Goal: Navigation & Orientation: Find specific page/section

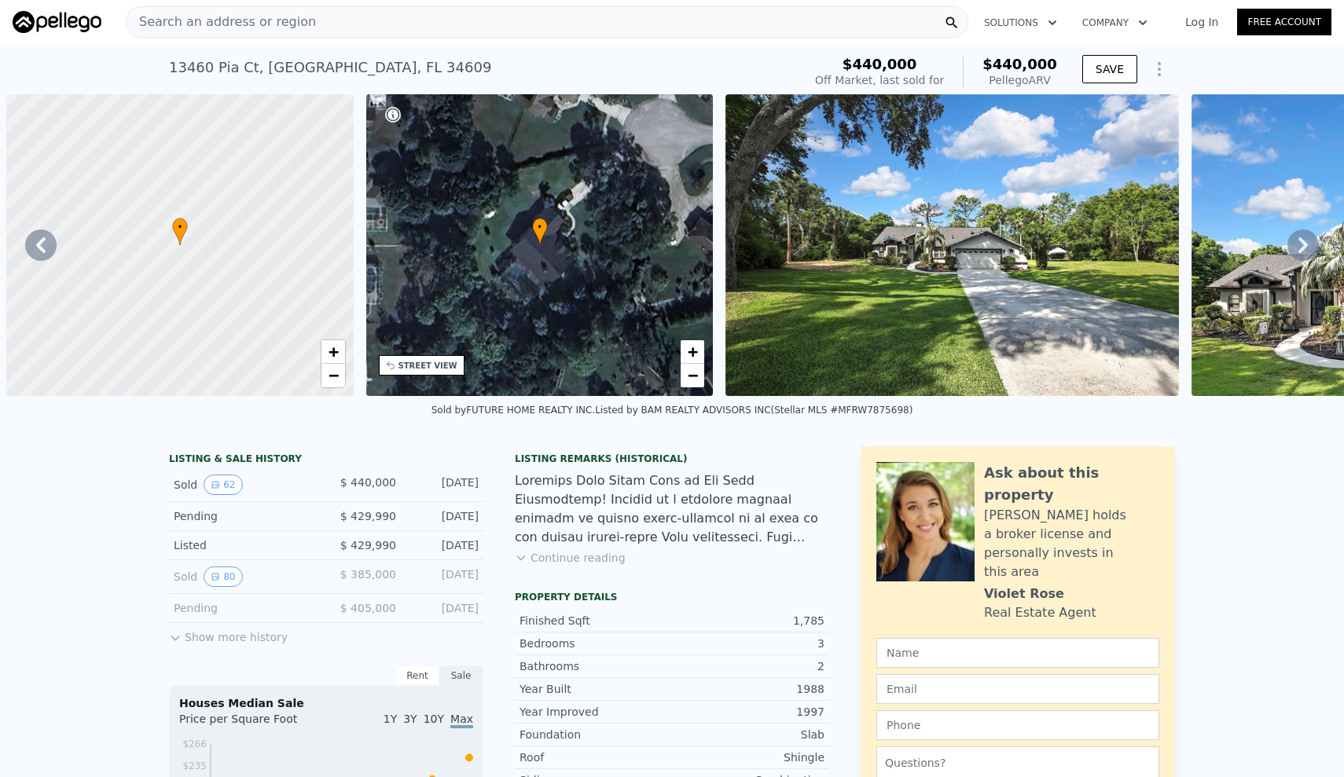
scroll to position [0, 19030]
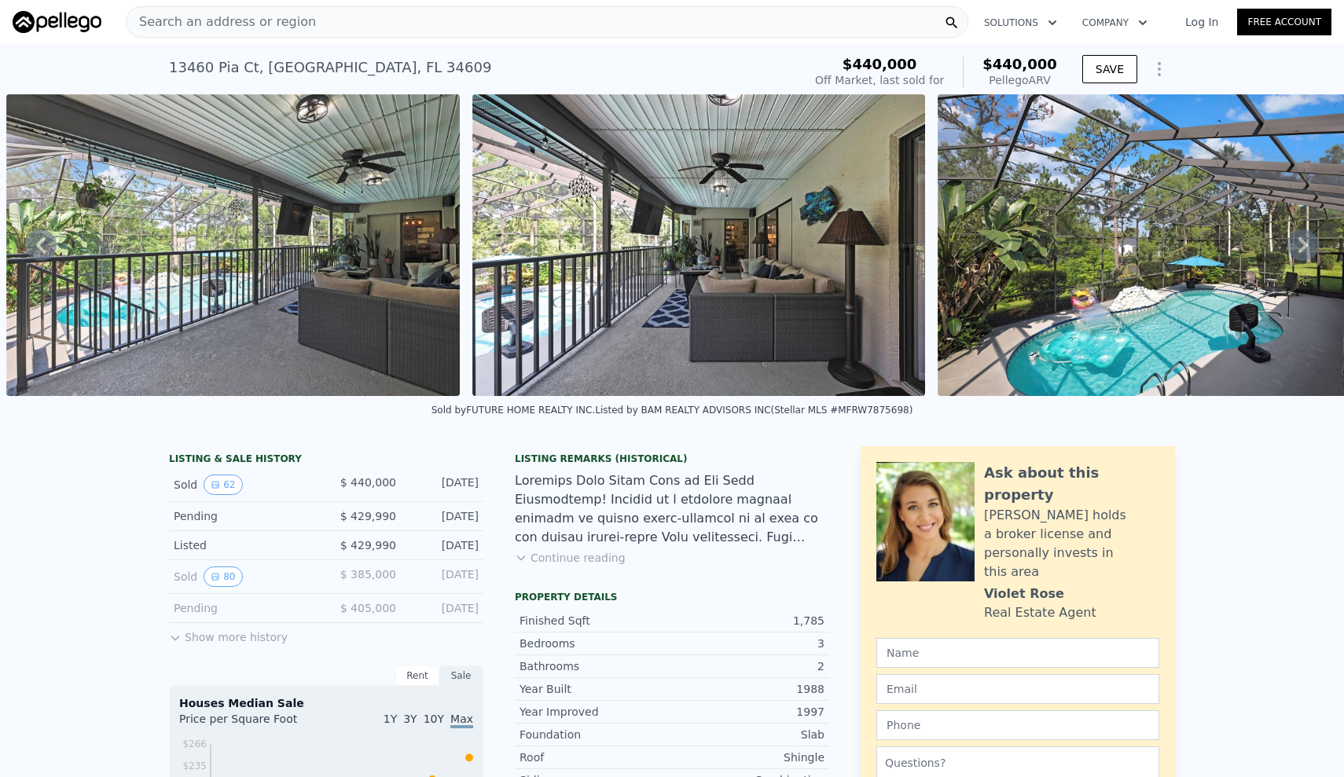
click at [1295, 237] on icon at bounding box center [1303, 245] width 31 height 31
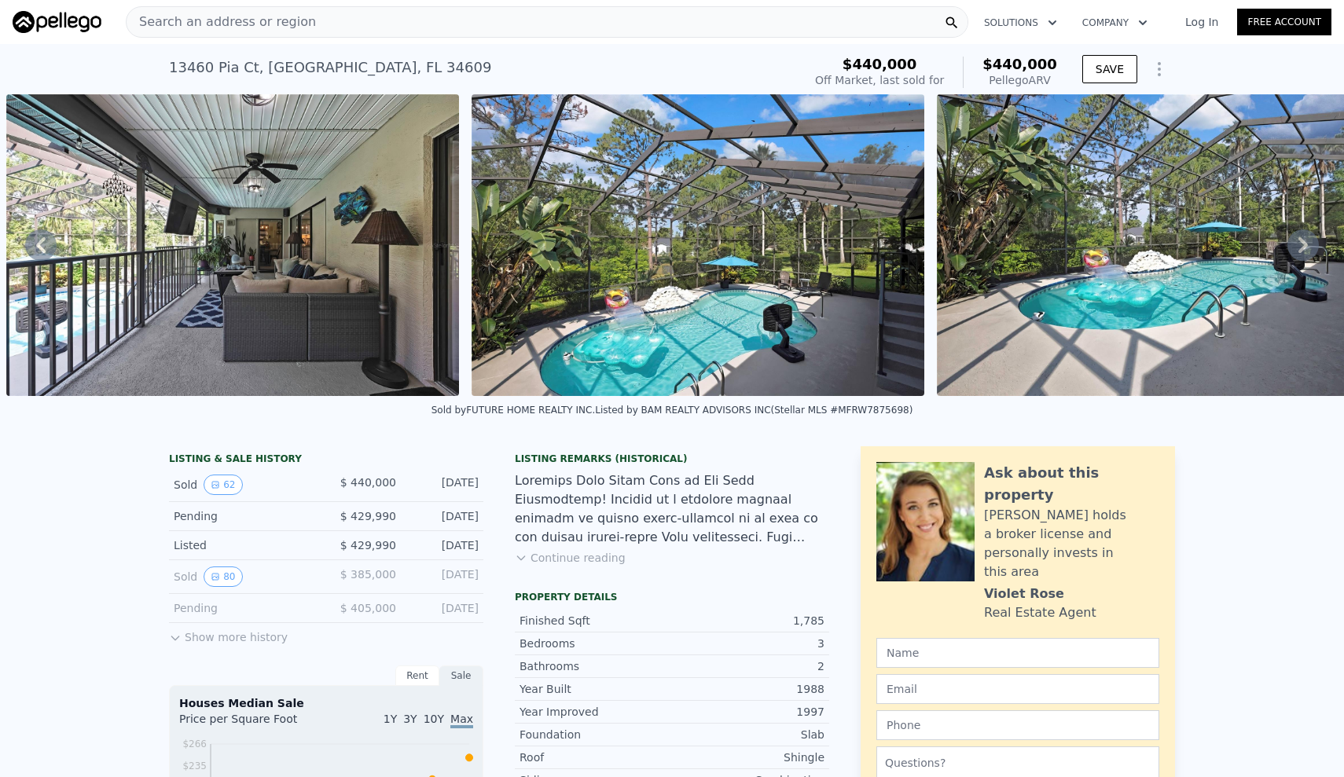
click at [1297, 240] on icon at bounding box center [1303, 245] width 31 height 31
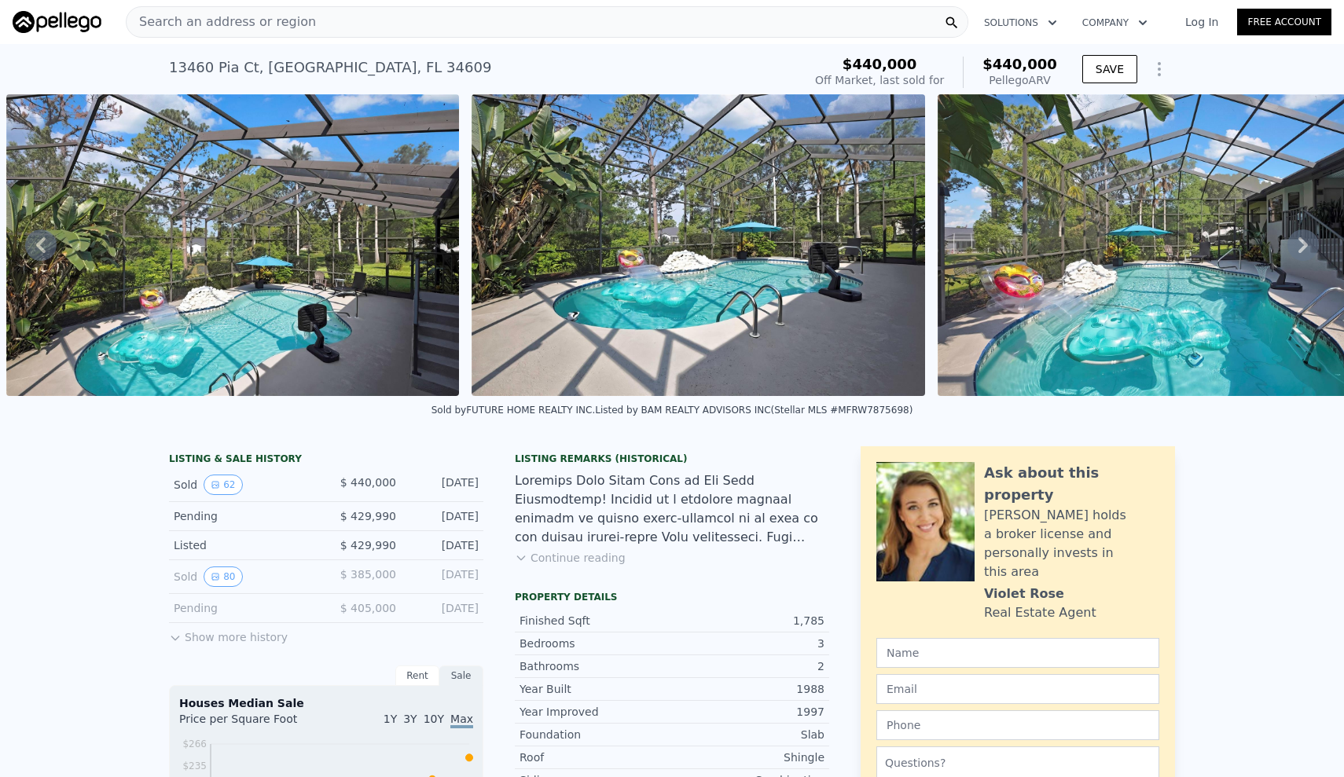
click at [1297, 240] on icon at bounding box center [1303, 245] width 31 height 31
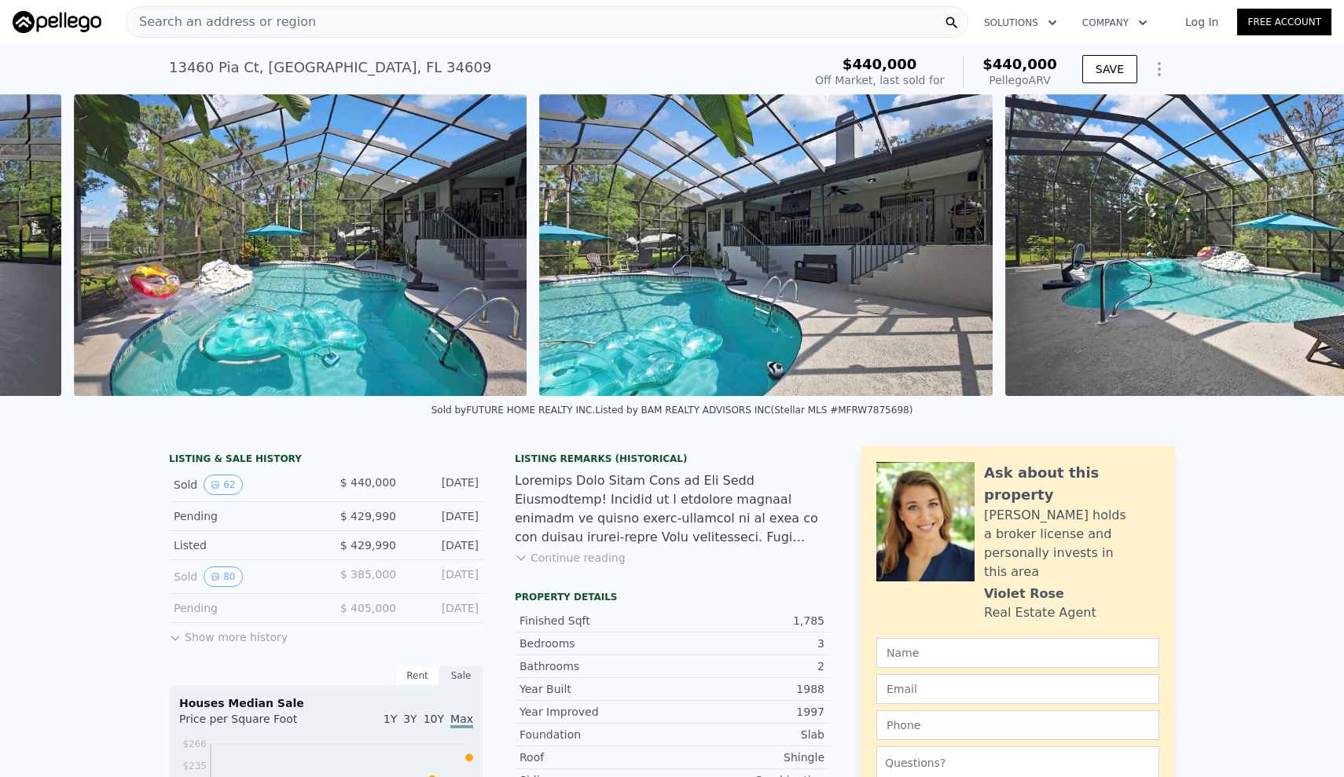
scroll to position [0, 20893]
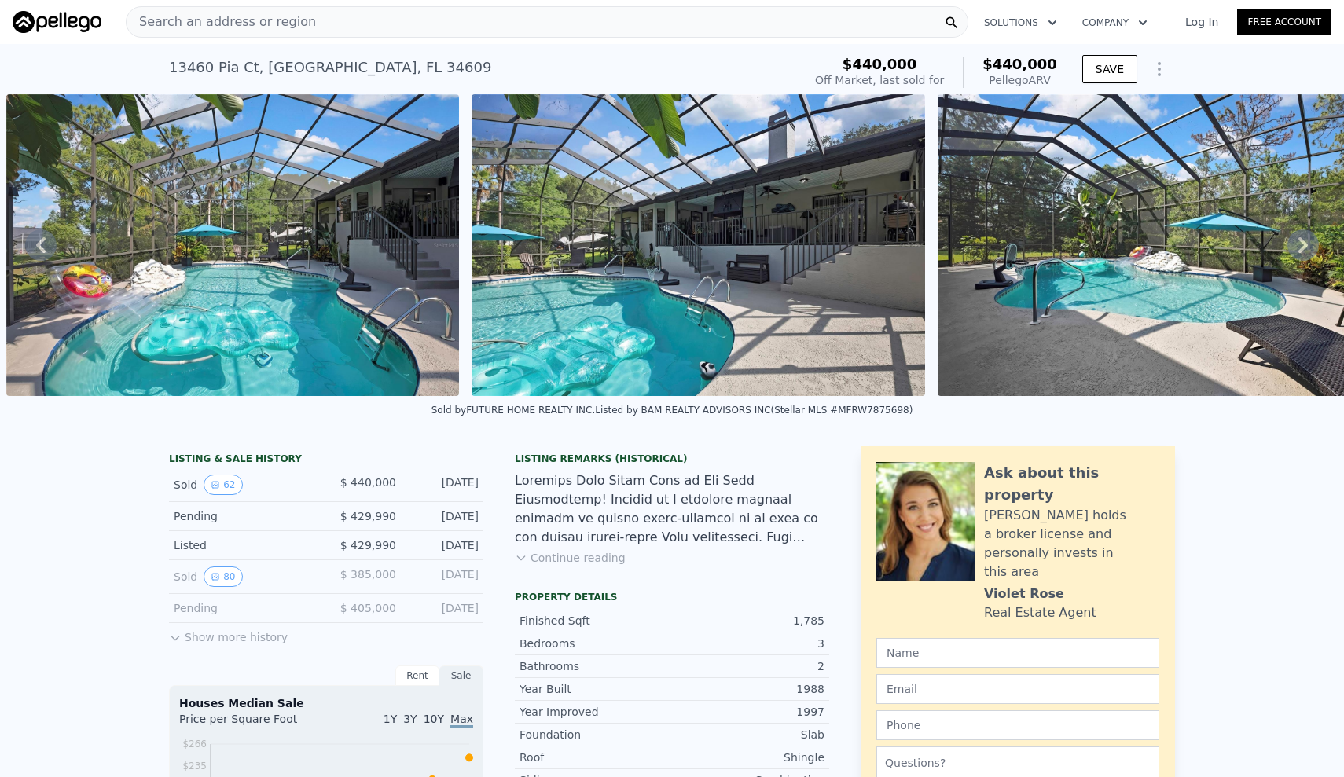
click at [1296, 238] on icon at bounding box center [1303, 245] width 31 height 31
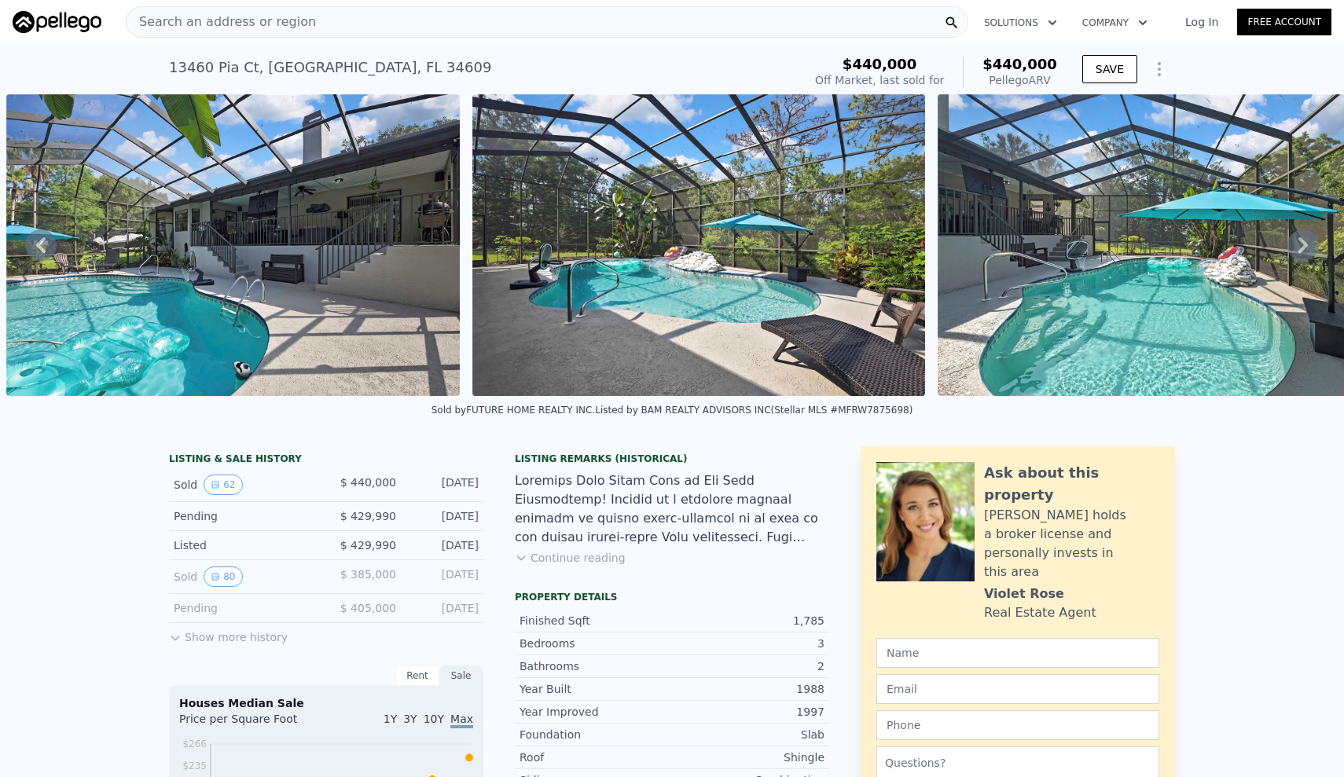
scroll to position [0, 21825]
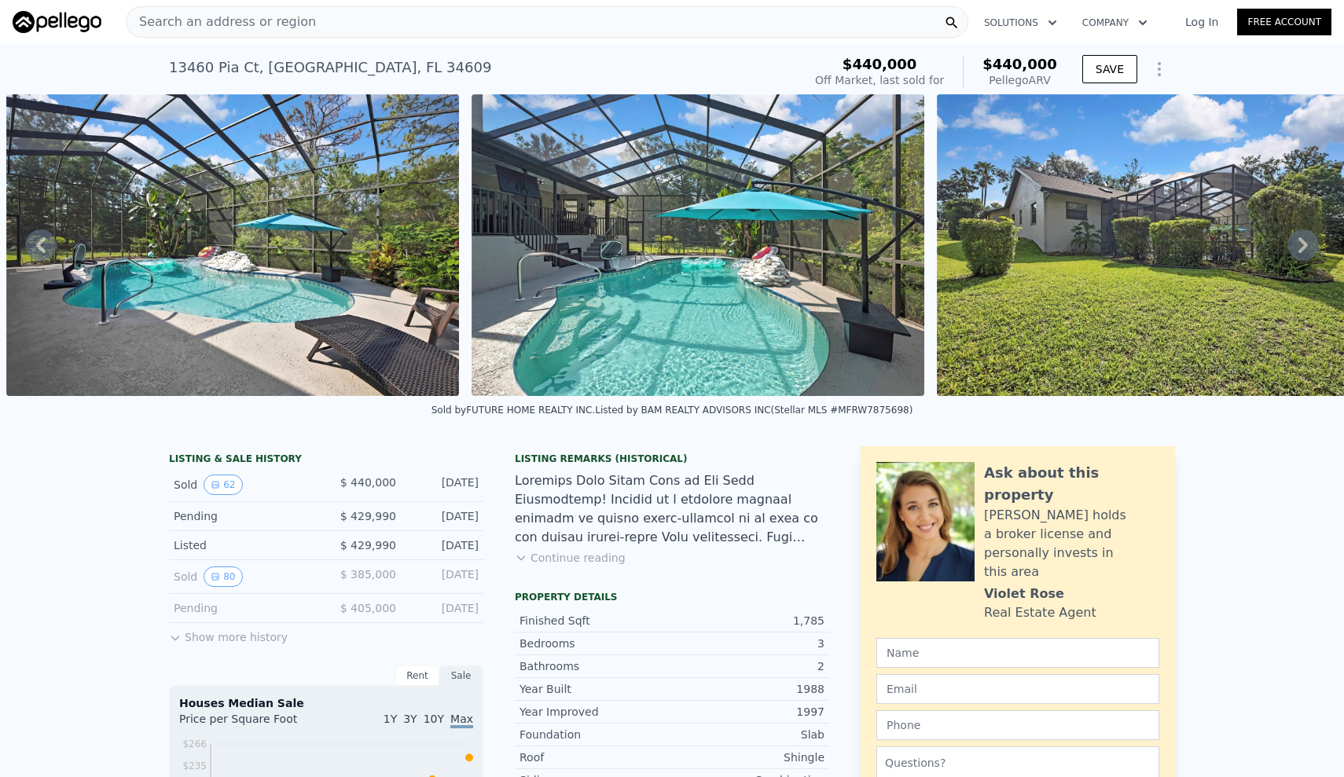
click at [1303, 241] on icon at bounding box center [1303, 245] width 9 height 16
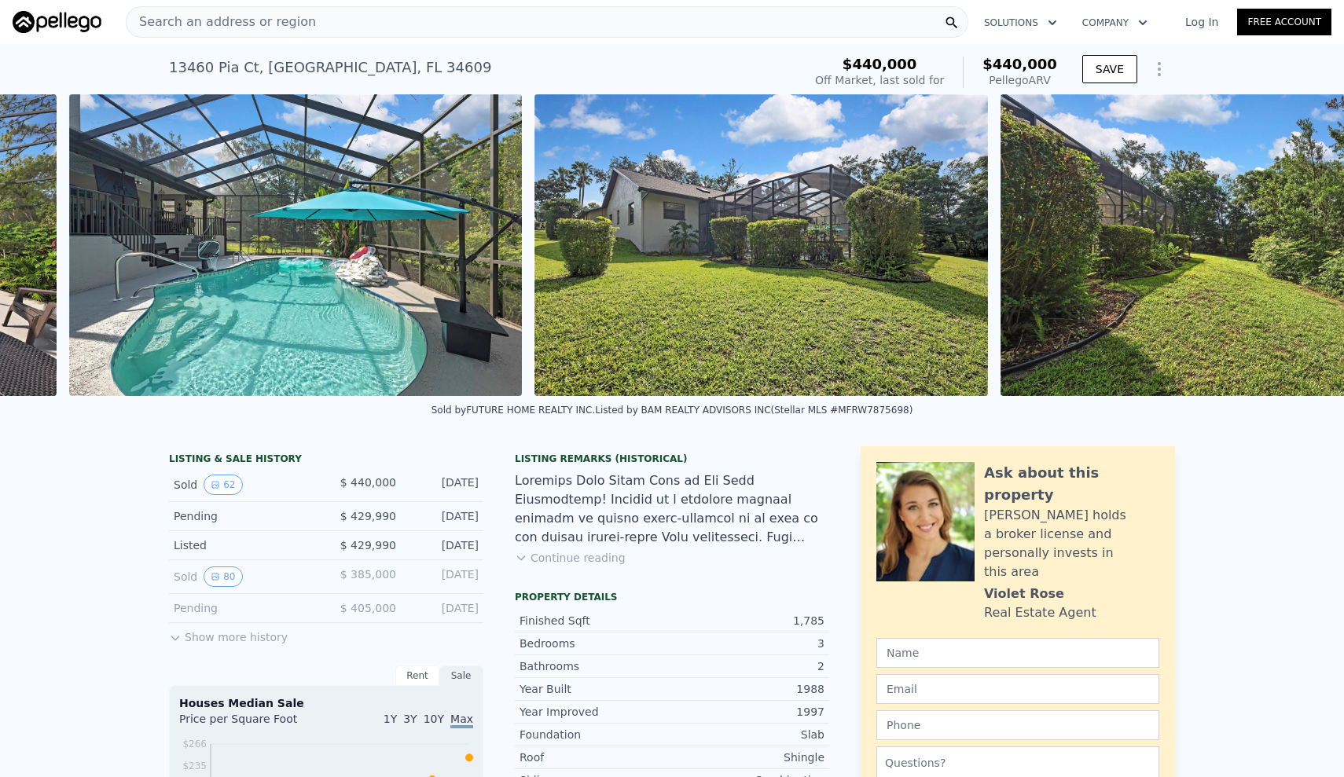
scroll to position [0, 22290]
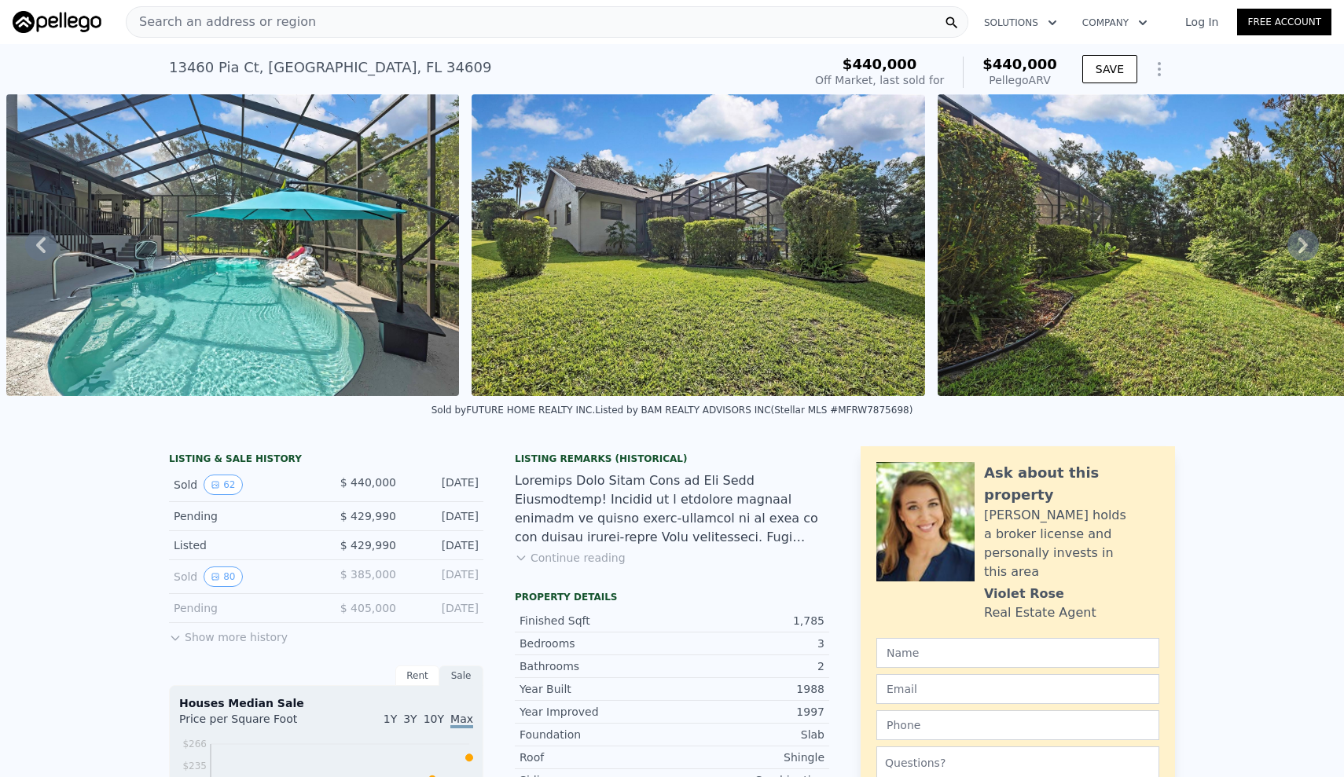
click at [1303, 241] on icon at bounding box center [1303, 245] width 9 height 16
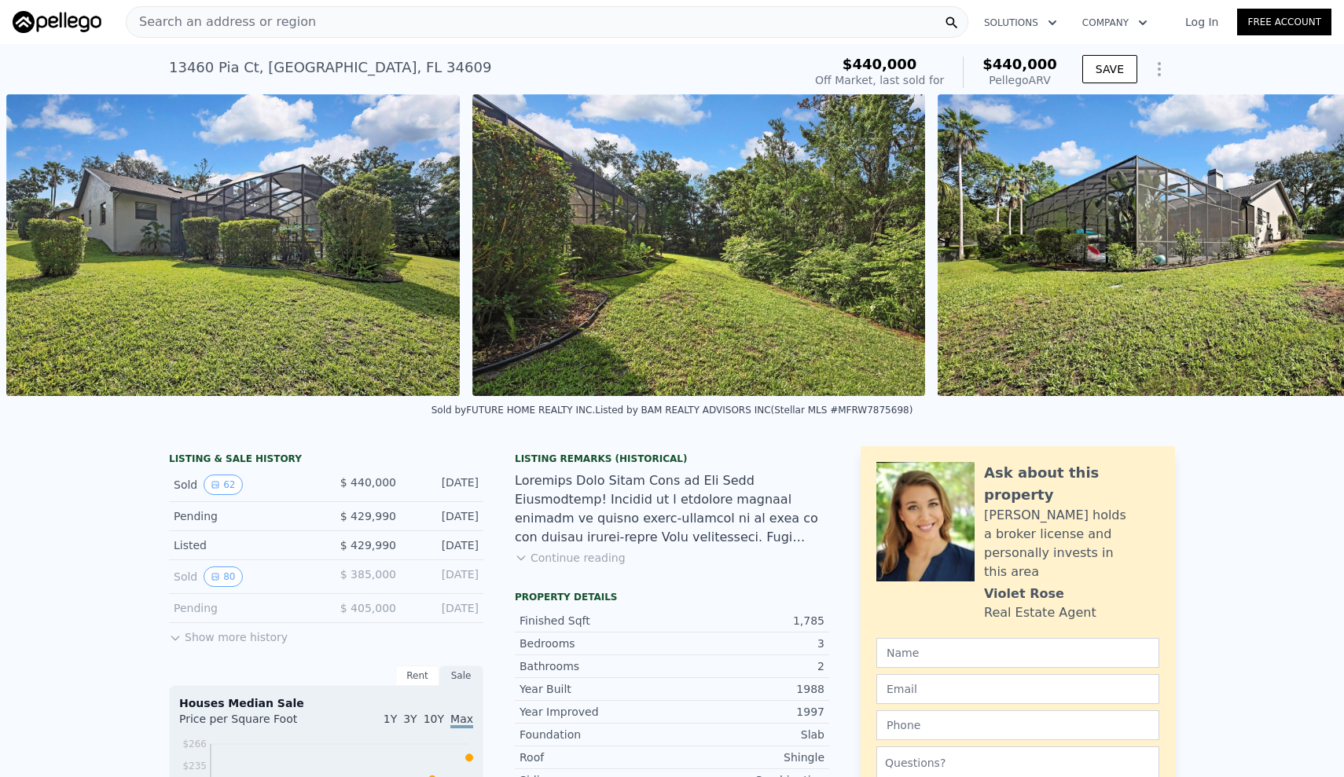
scroll to position [0, 23222]
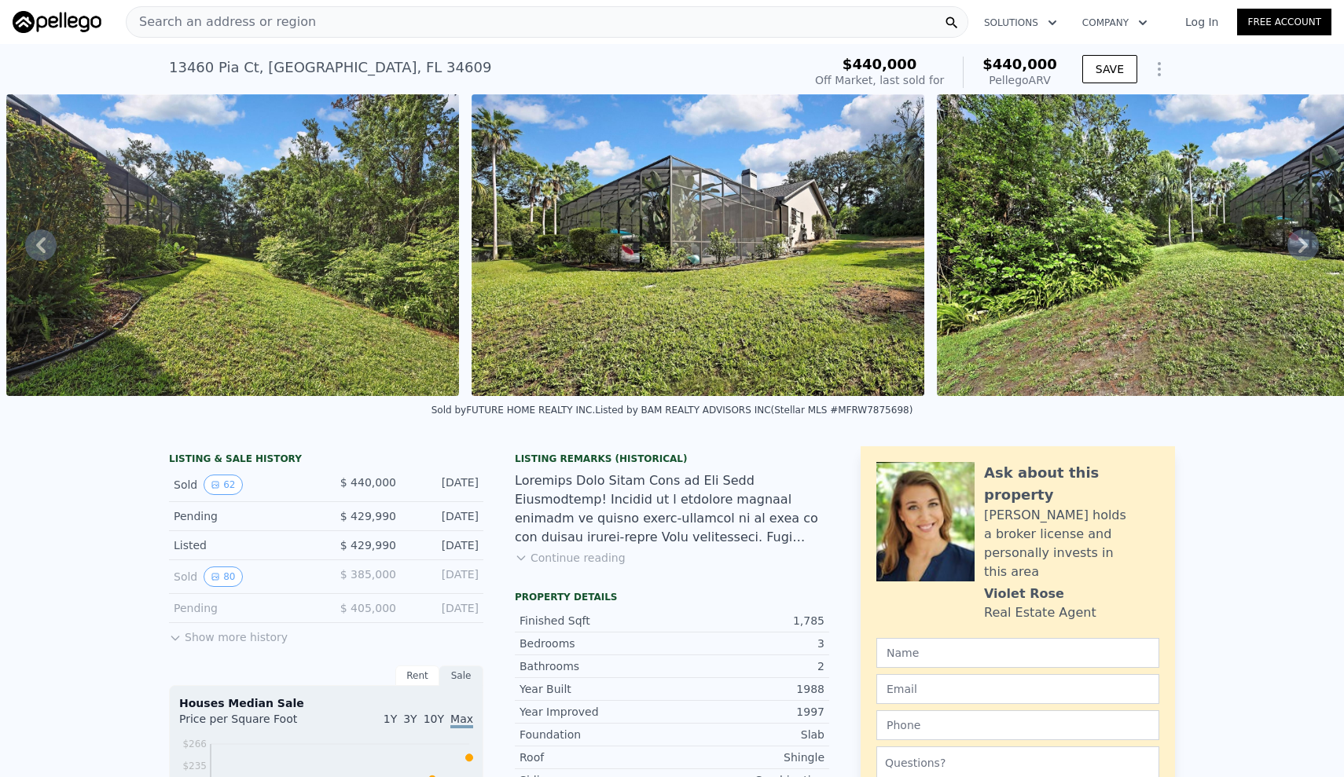
click at [1303, 241] on div "• + − • + − STREET VIEW Loading... SATELLITE VIEW" at bounding box center [672, 245] width 1344 height 302
click at [1303, 241] on icon at bounding box center [1303, 245] width 9 height 16
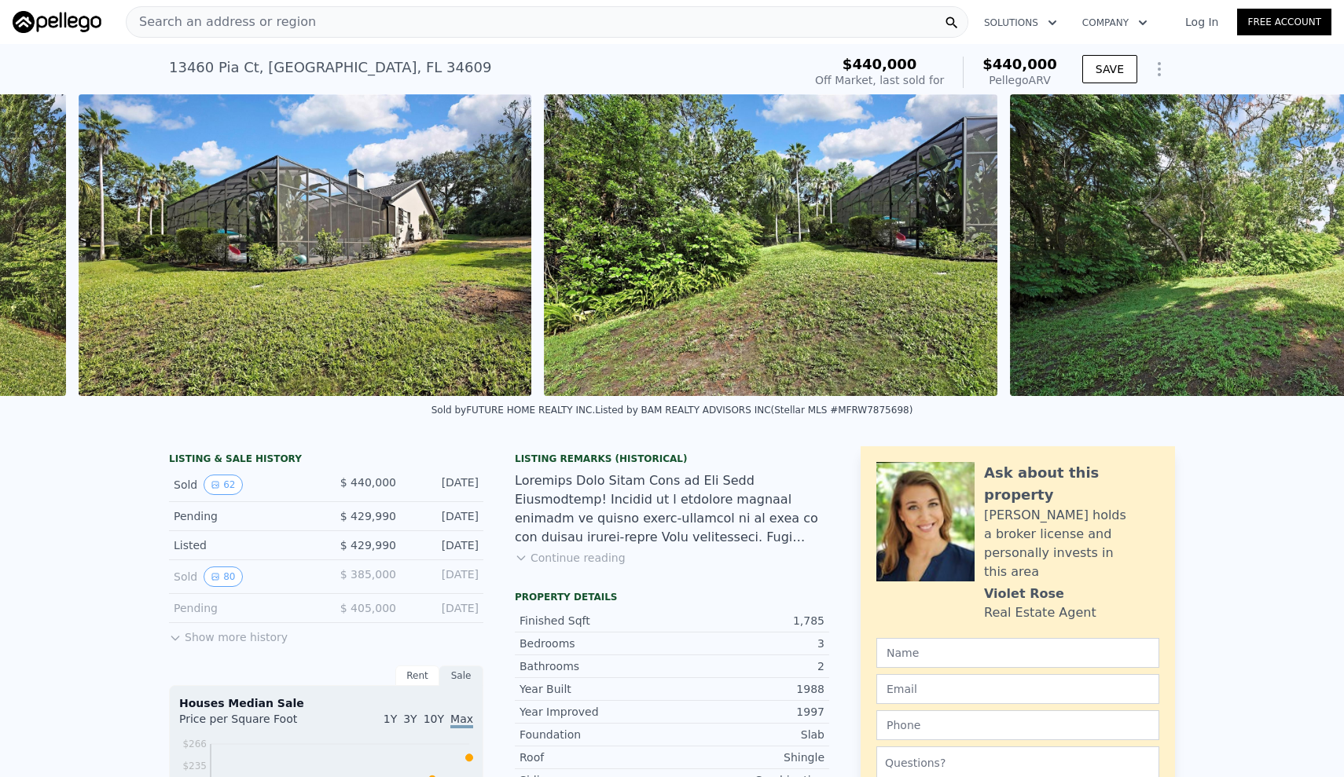
scroll to position [0, 23687]
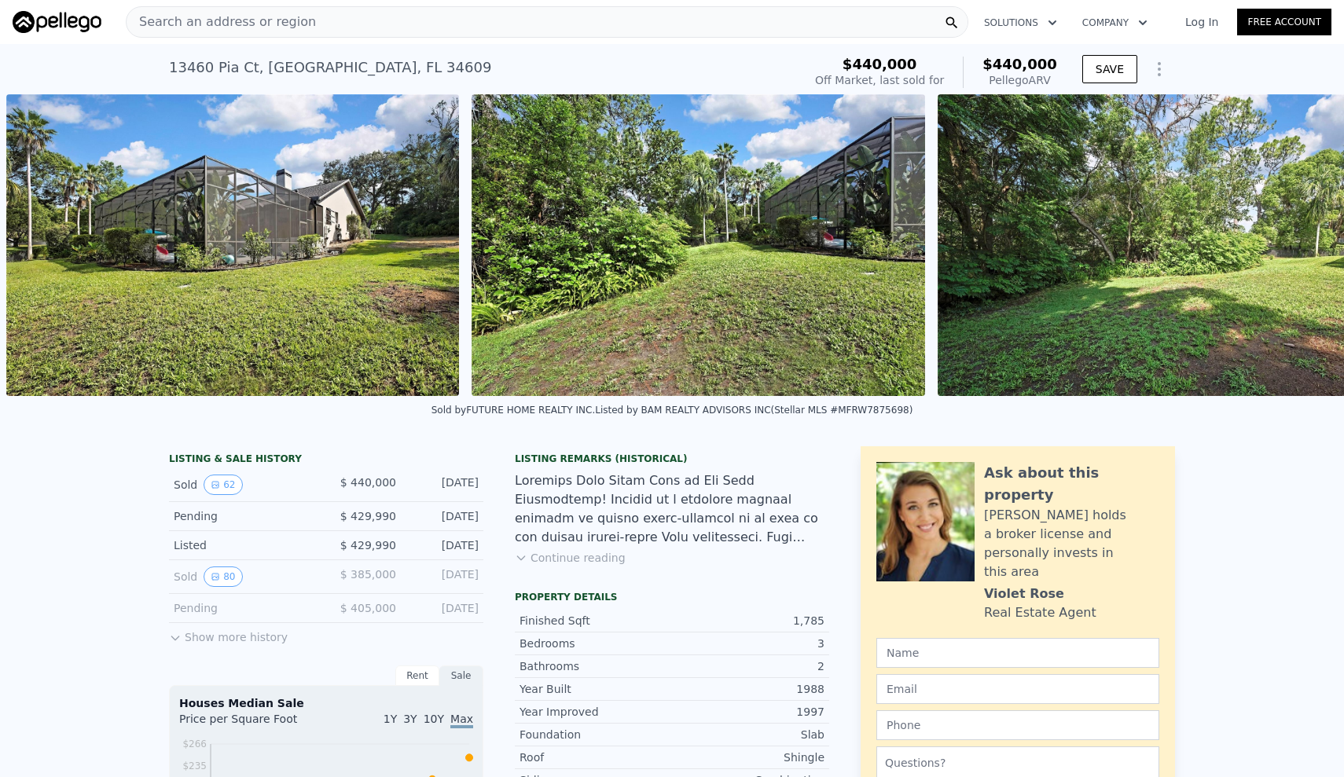
click at [1303, 241] on div "• + − • + − STREET VIEW Loading... SATELLITE VIEW" at bounding box center [672, 245] width 1344 height 302
click at [1301, 242] on icon at bounding box center [1303, 245] width 31 height 31
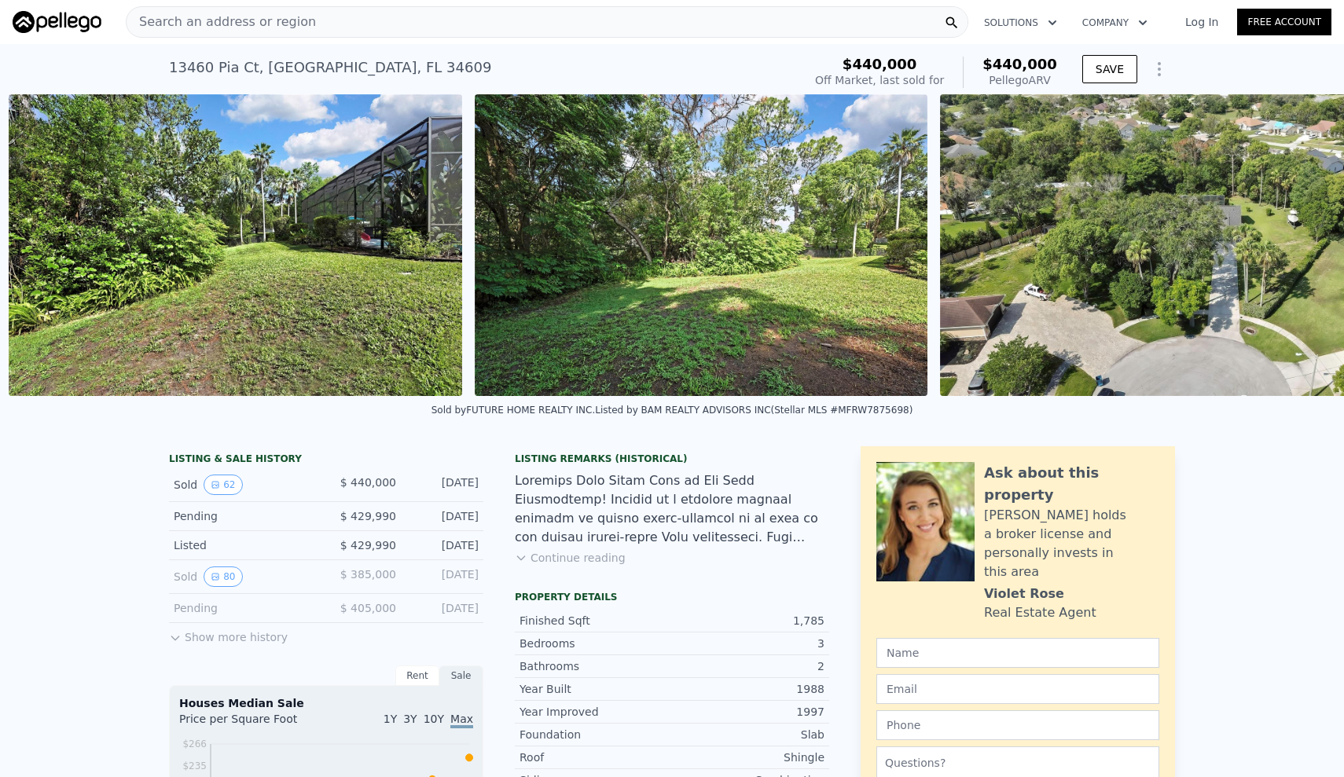
scroll to position [0, 24153]
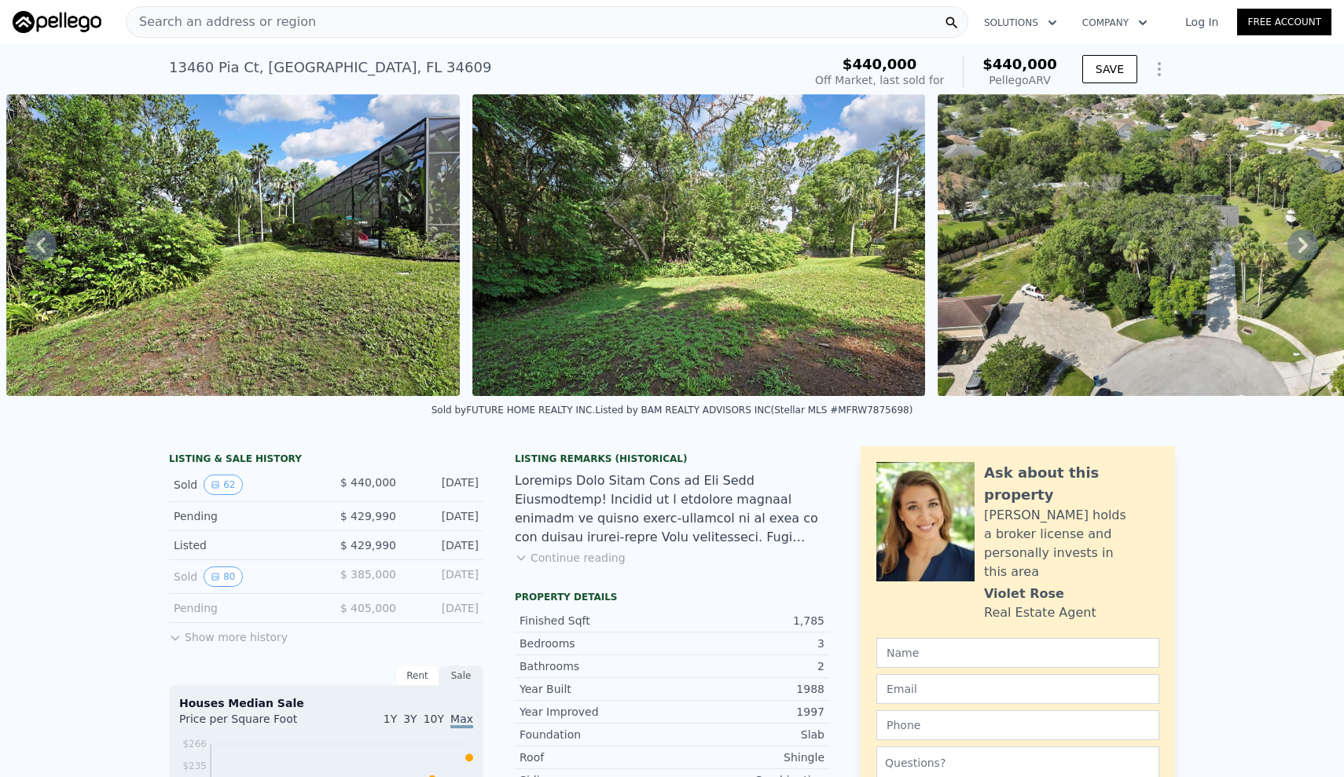
click at [1302, 242] on icon at bounding box center [1303, 245] width 9 height 16
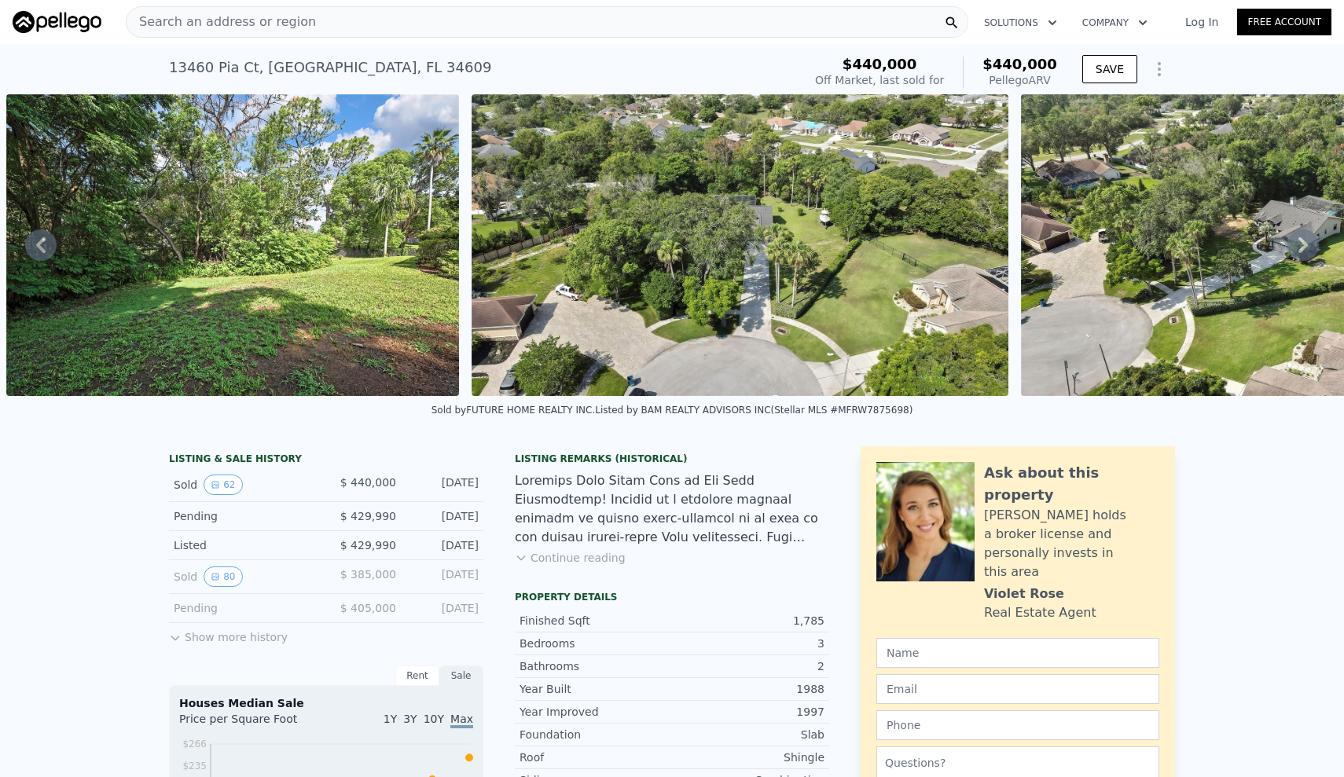
click at [1302, 242] on icon at bounding box center [1303, 245] width 9 height 16
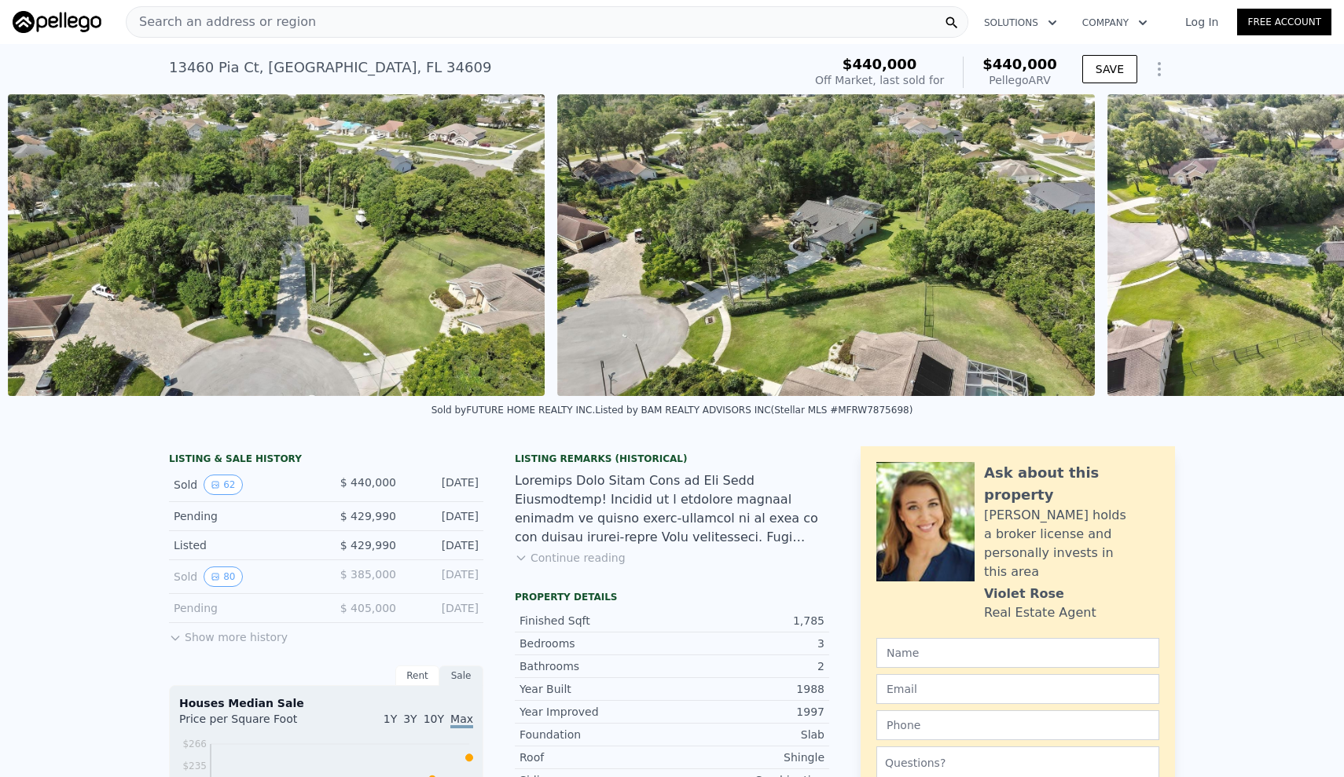
scroll to position [0, 25084]
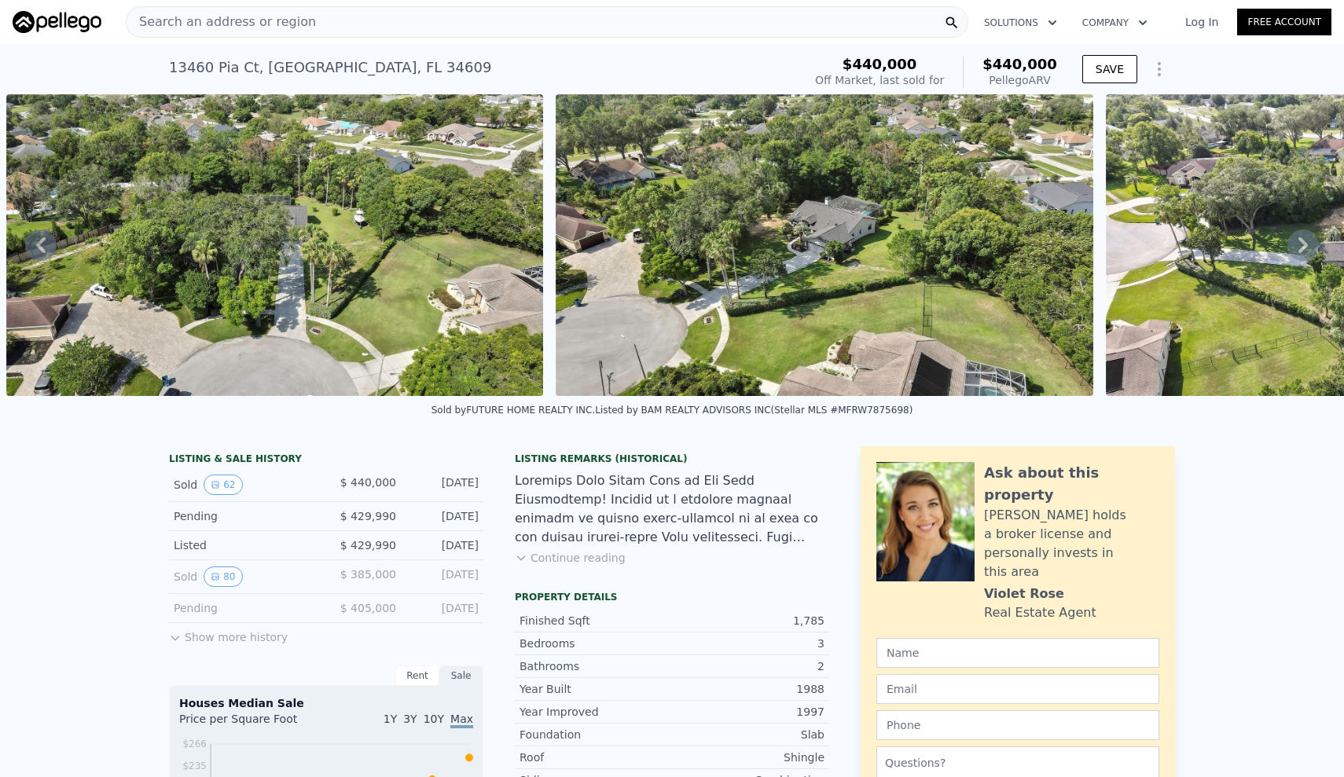
click at [1302, 242] on icon at bounding box center [1303, 245] width 9 height 16
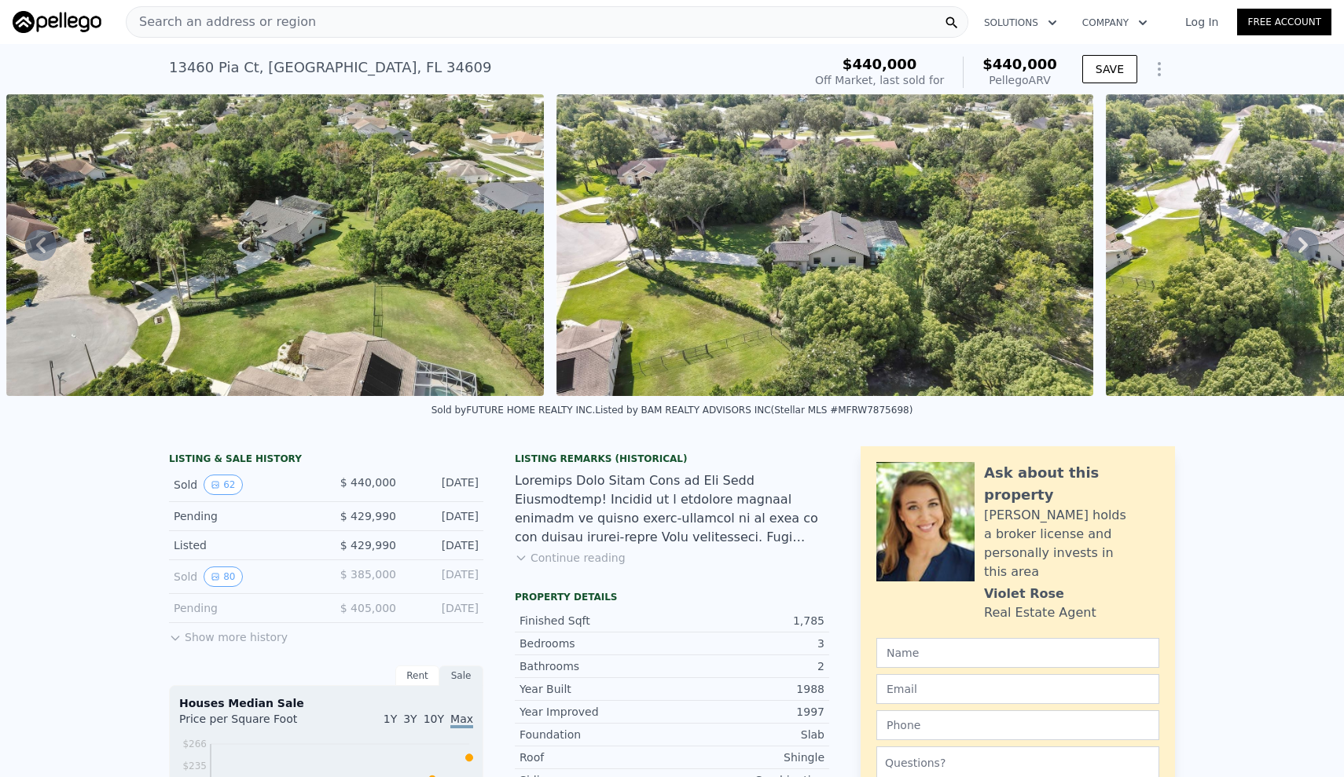
click at [1302, 242] on icon at bounding box center [1303, 245] width 9 height 16
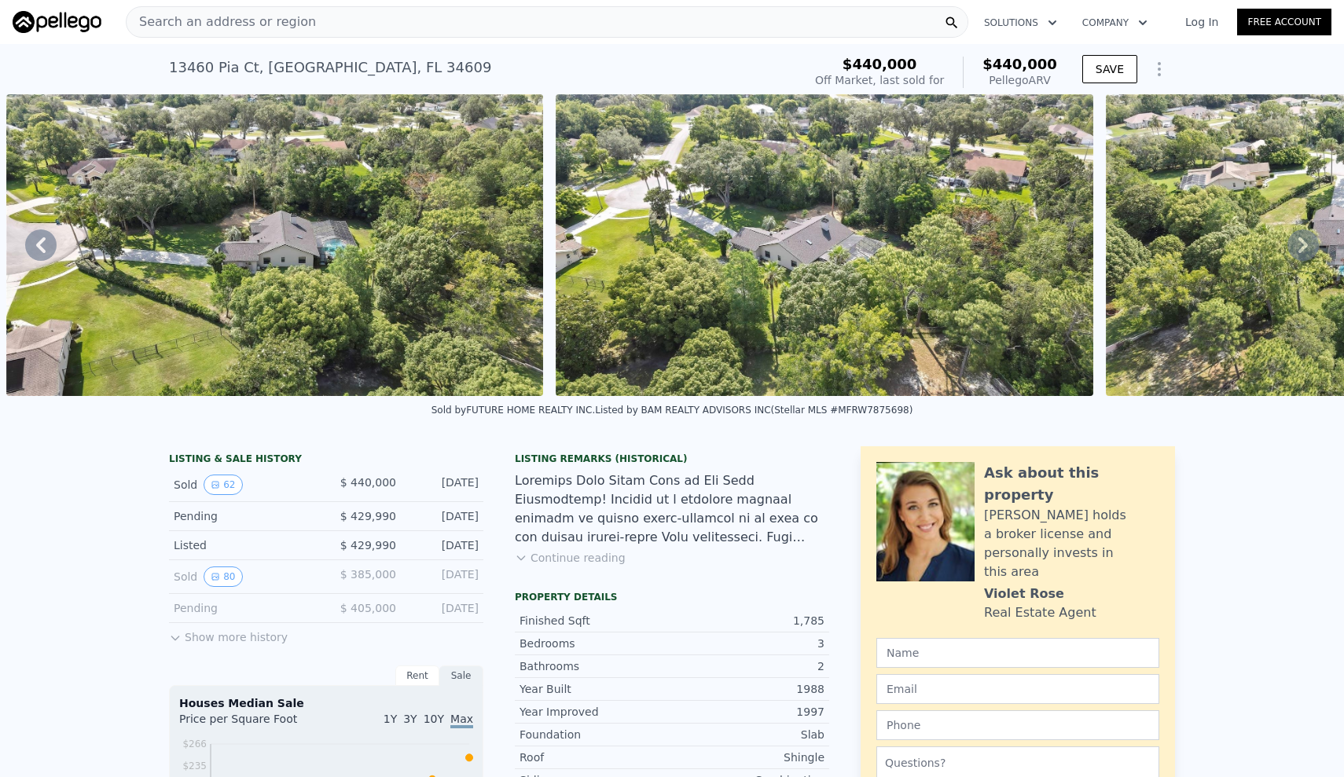
click at [1302, 242] on icon at bounding box center [1303, 245] width 9 height 16
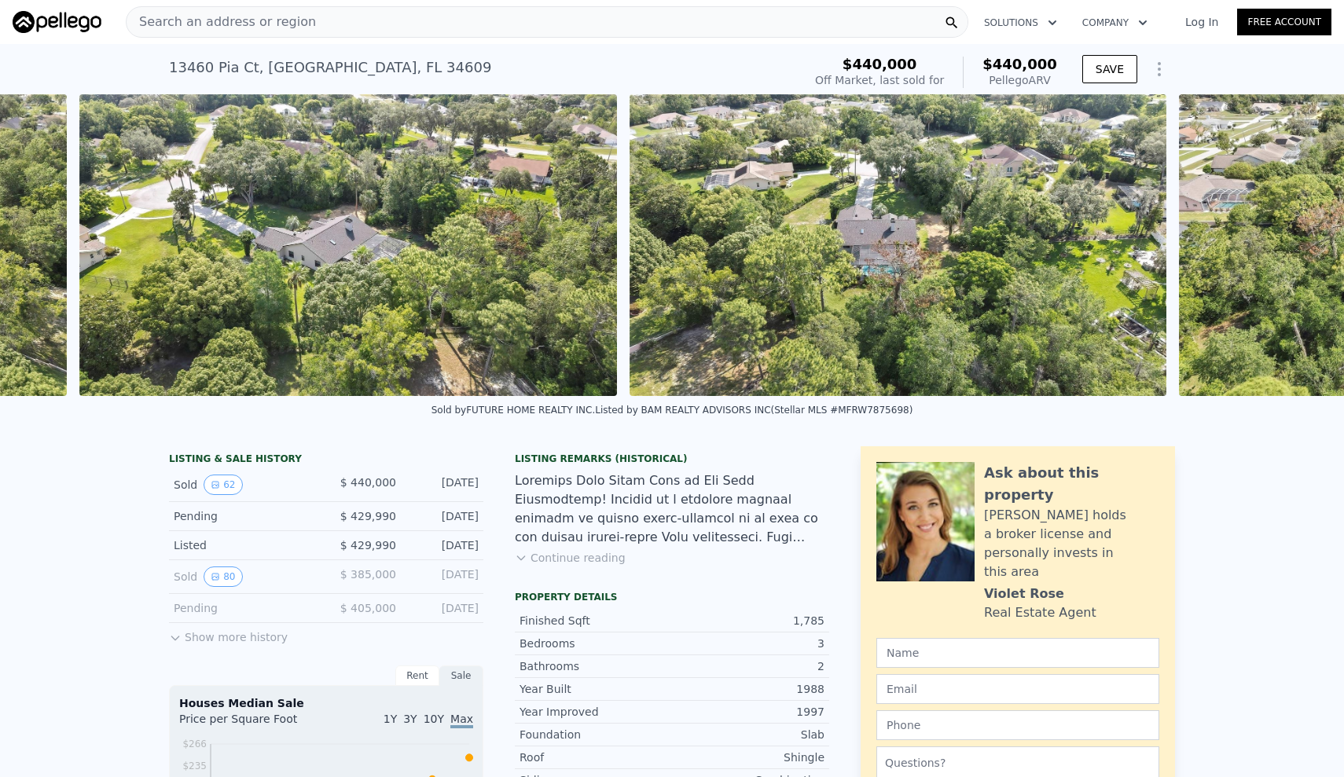
scroll to position [0, 26733]
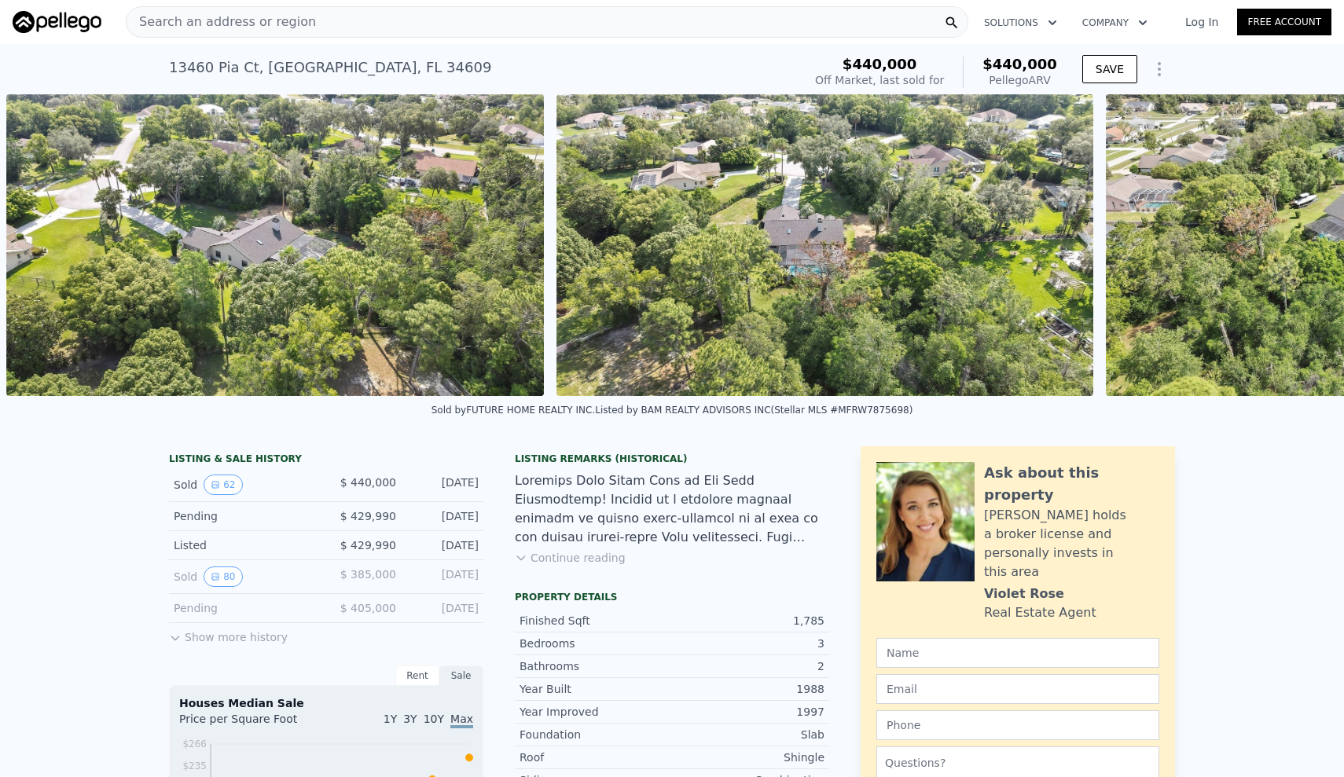
click at [1302, 242] on div "• + − • + − STREET VIEW Loading... SATELLITE VIEW" at bounding box center [672, 245] width 1344 height 302
click at [1304, 246] on icon at bounding box center [1303, 245] width 9 height 16
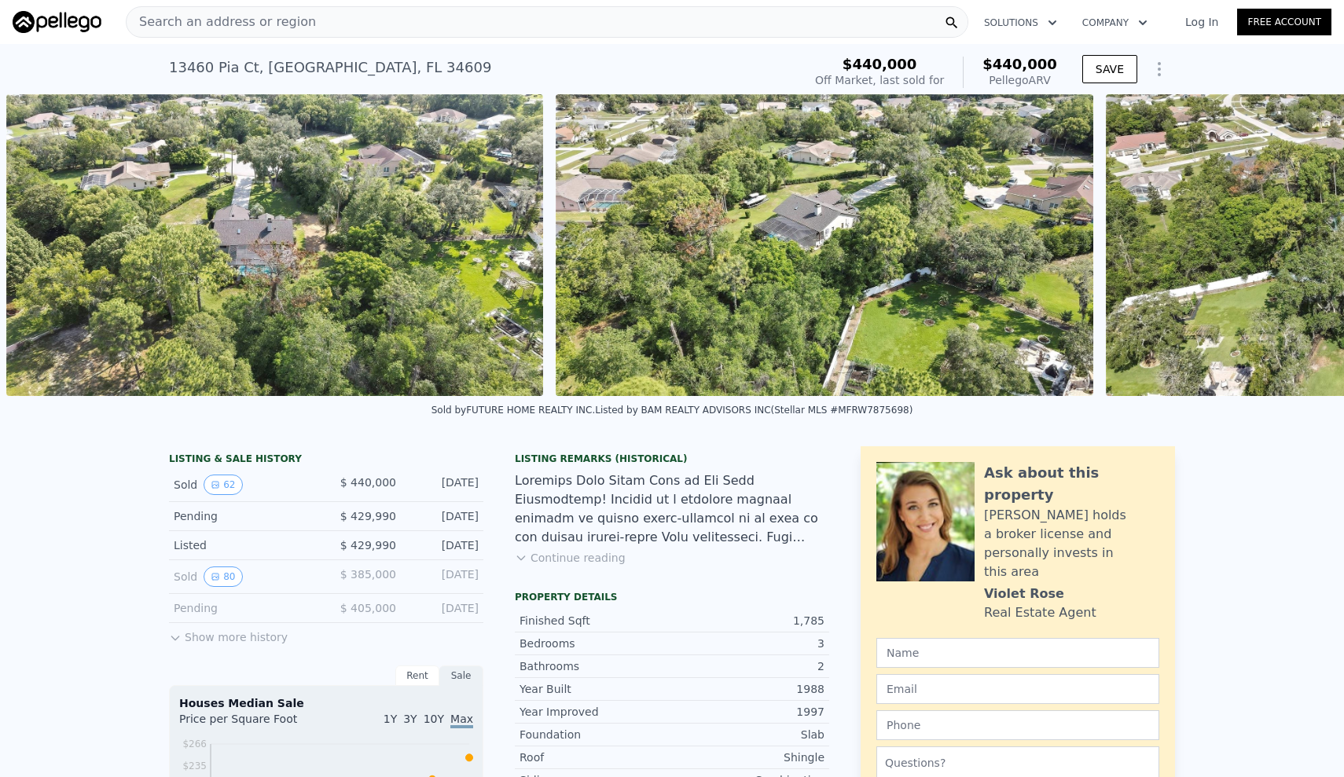
click at [1304, 246] on div "• + − • + − STREET VIEW Loading... SATELLITE VIEW" at bounding box center [672, 245] width 1344 height 302
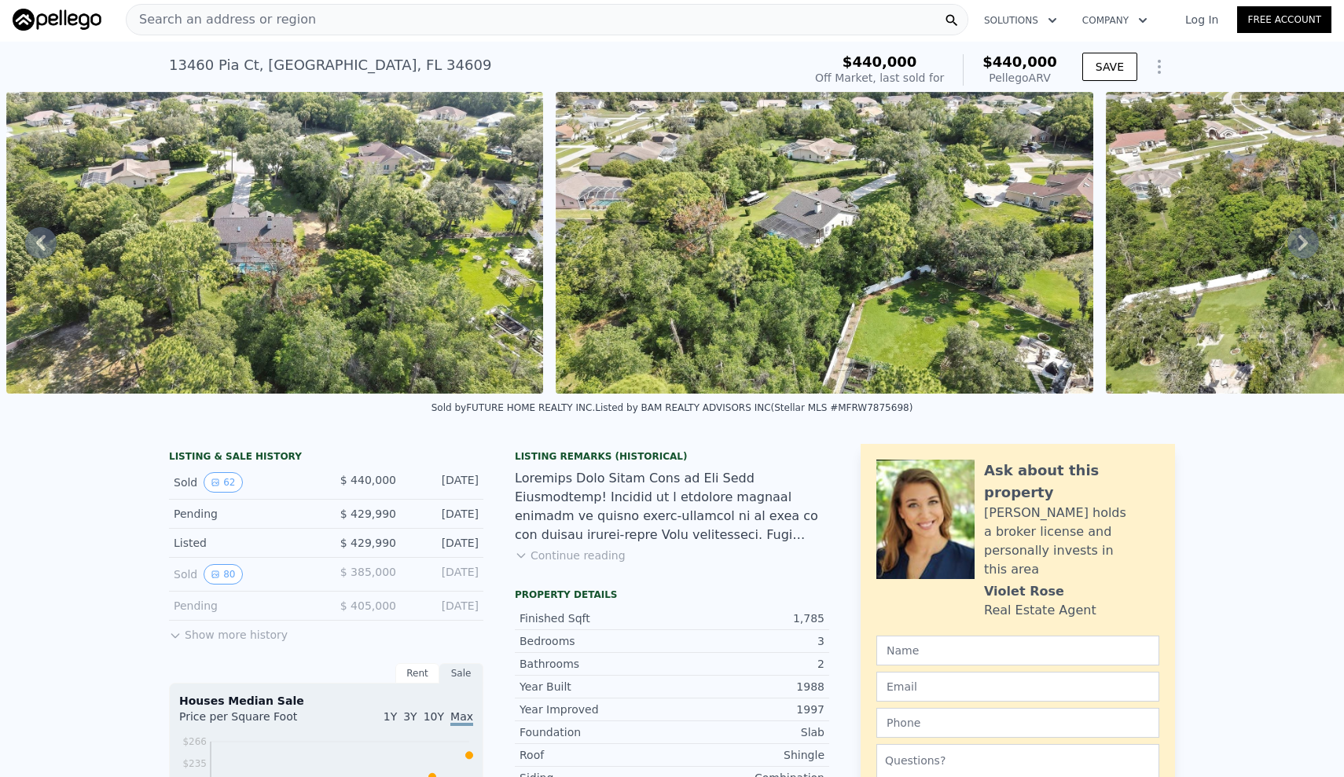
scroll to position [0, 0]
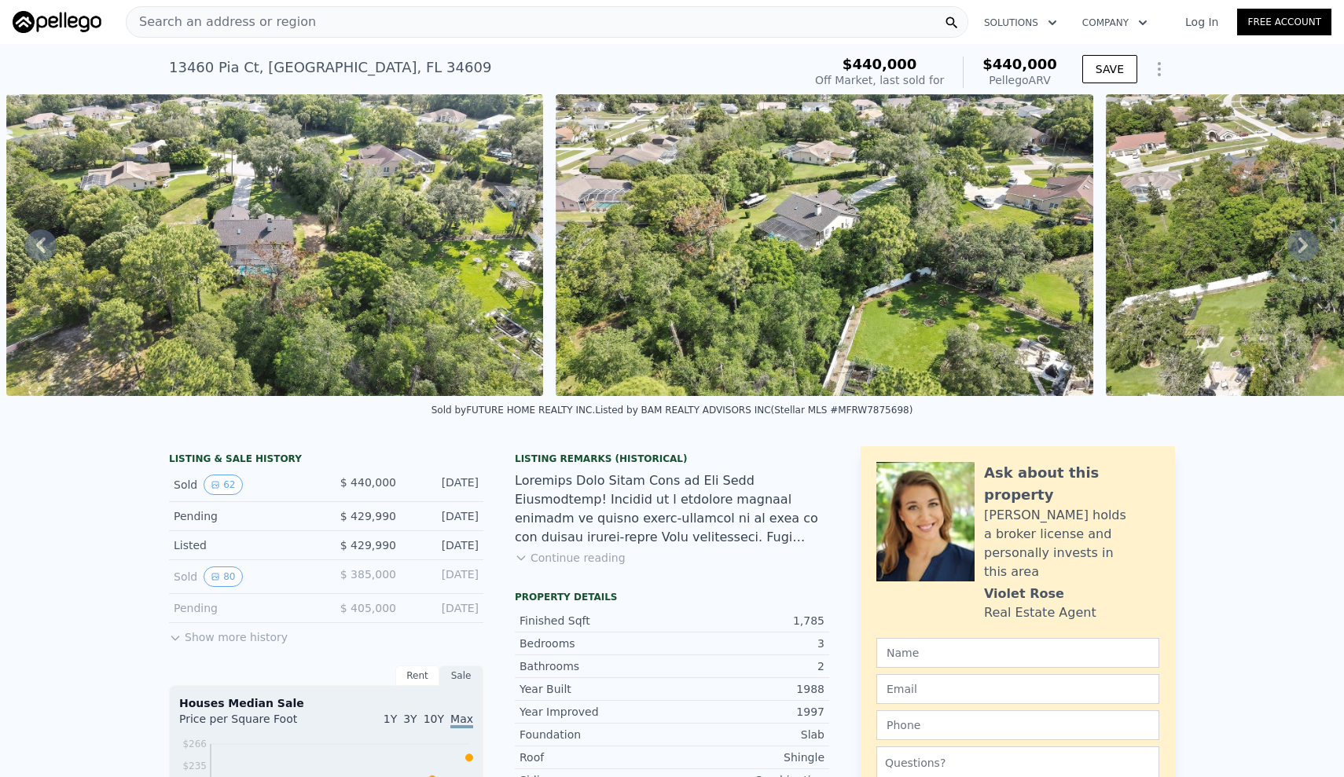
click at [1306, 244] on icon at bounding box center [1303, 245] width 9 height 16
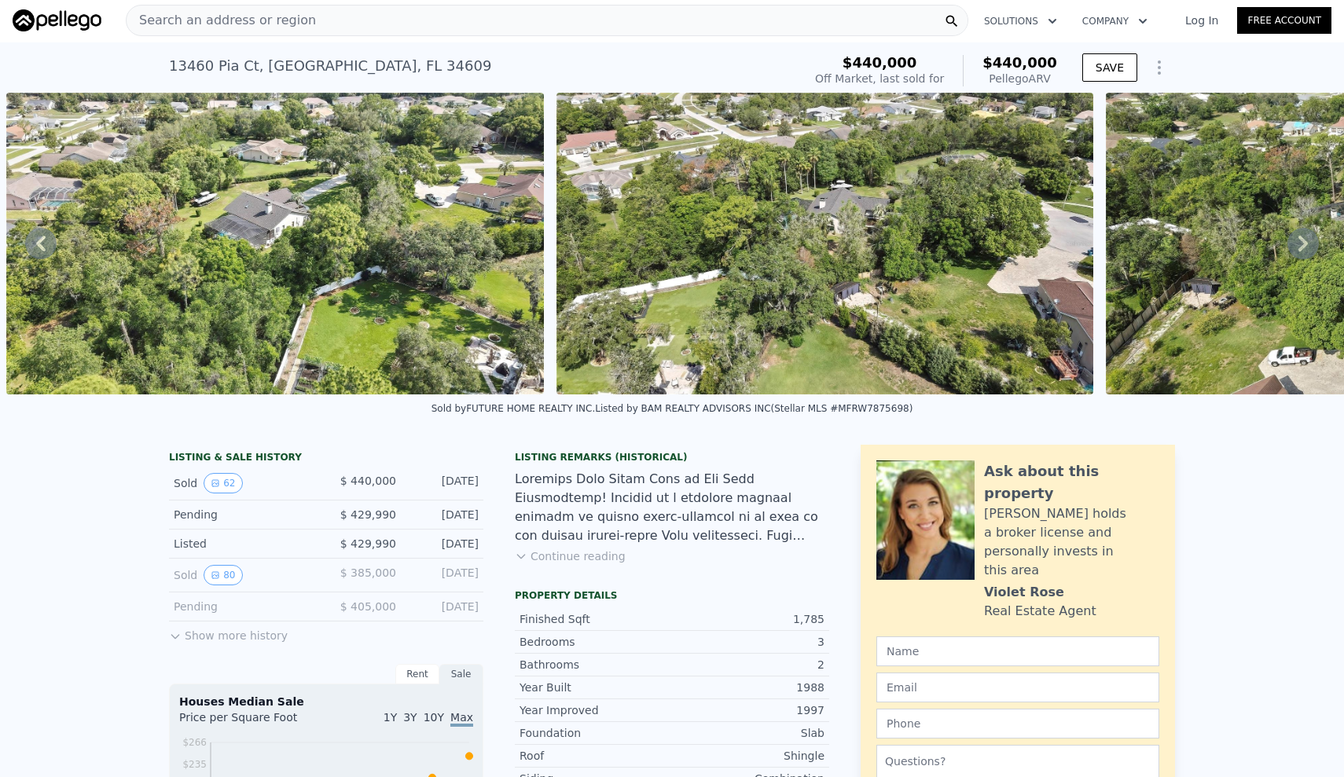
scroll to position [2, 0]
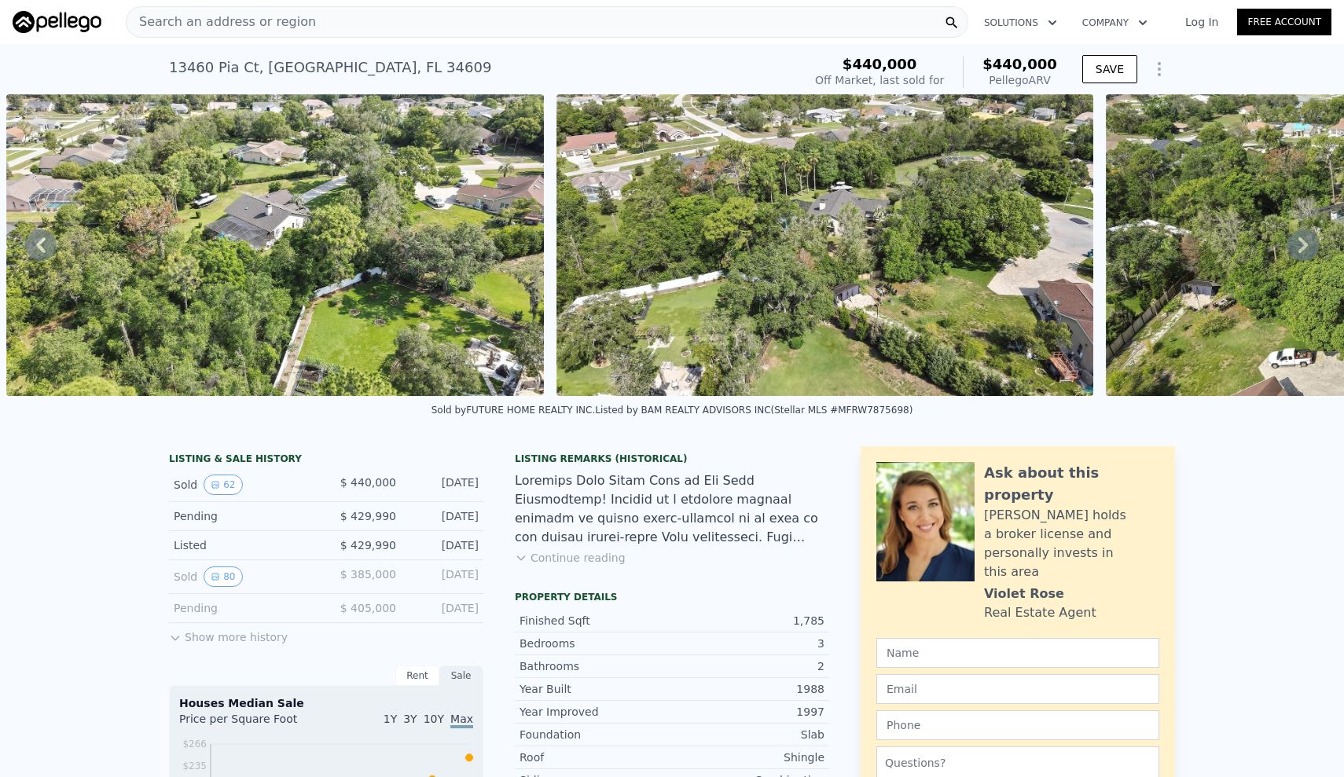
click at [1306, 244] on icon at bounding box center [1303, 245] width 9 height 16
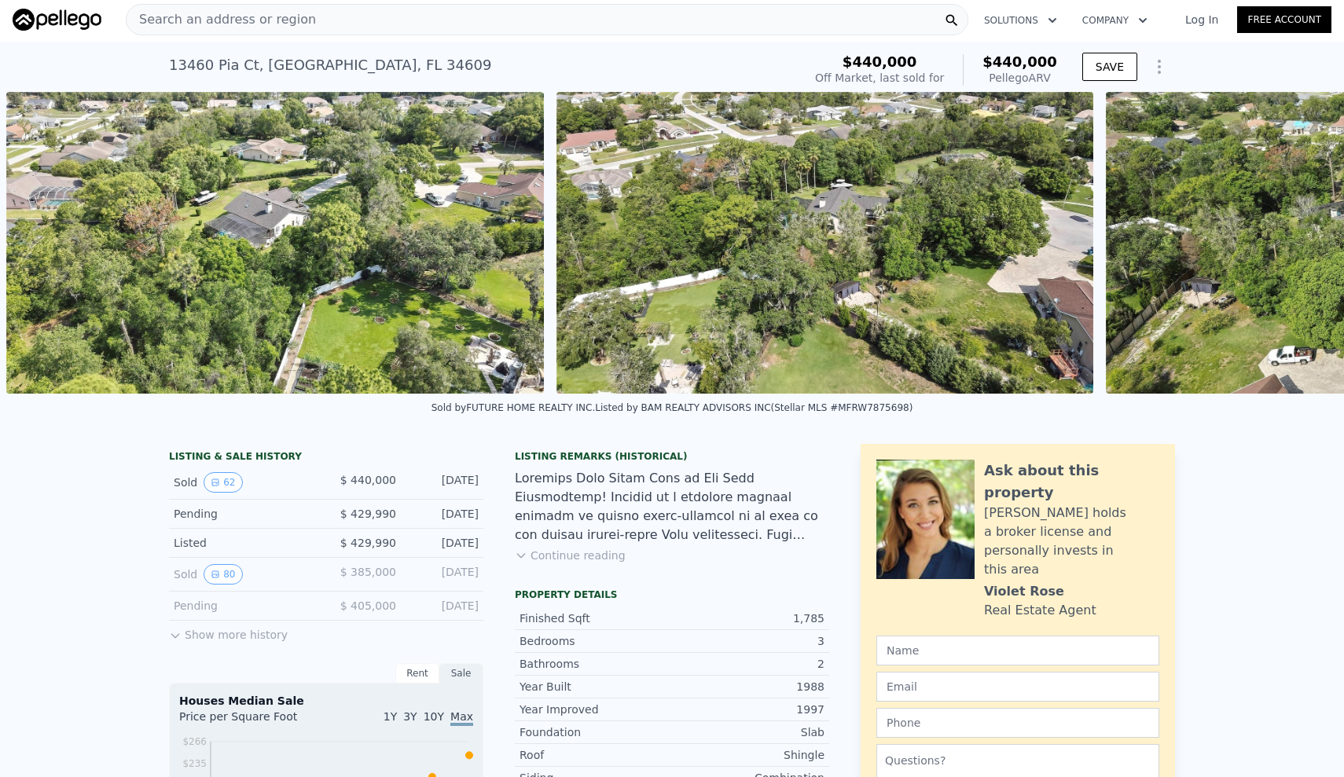
scroll to position [0, 28383]
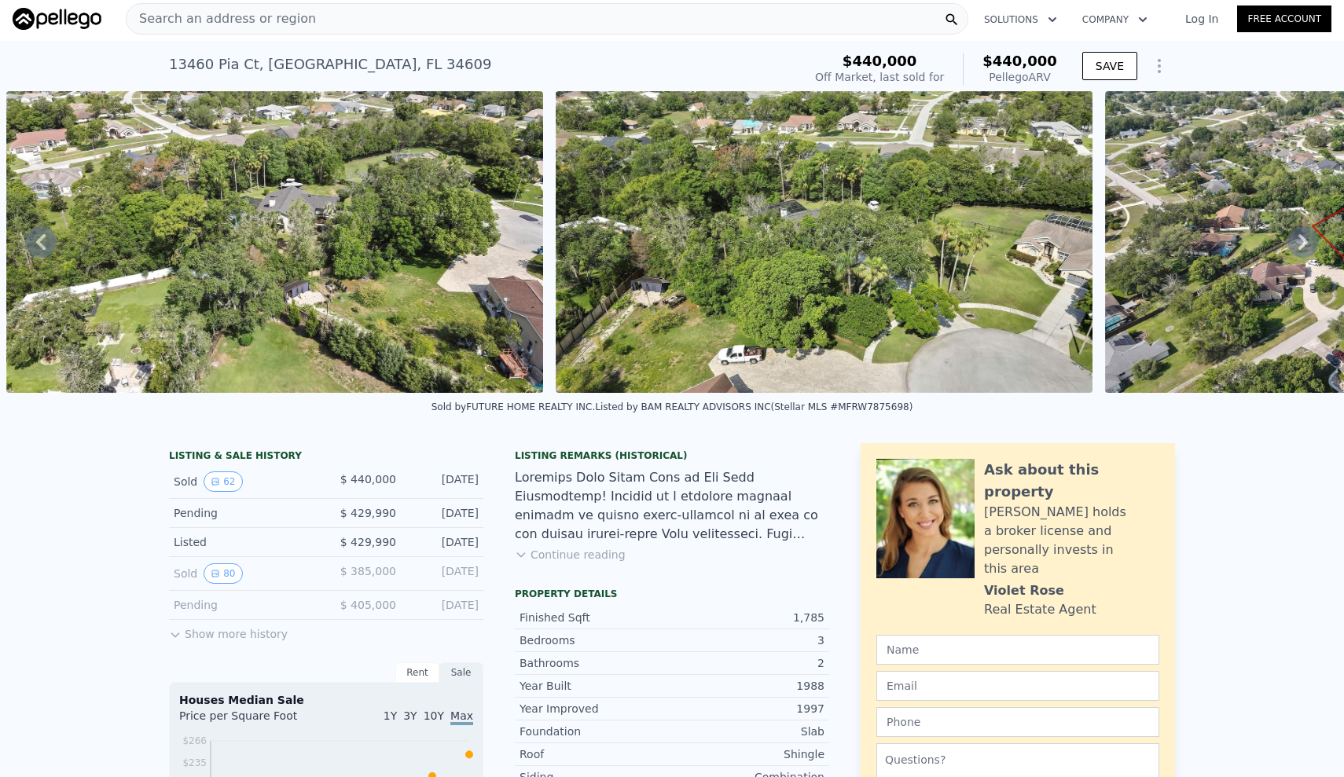
click at [1306, 244] on icon at bounding box center [1303, 242] width 9 height 16
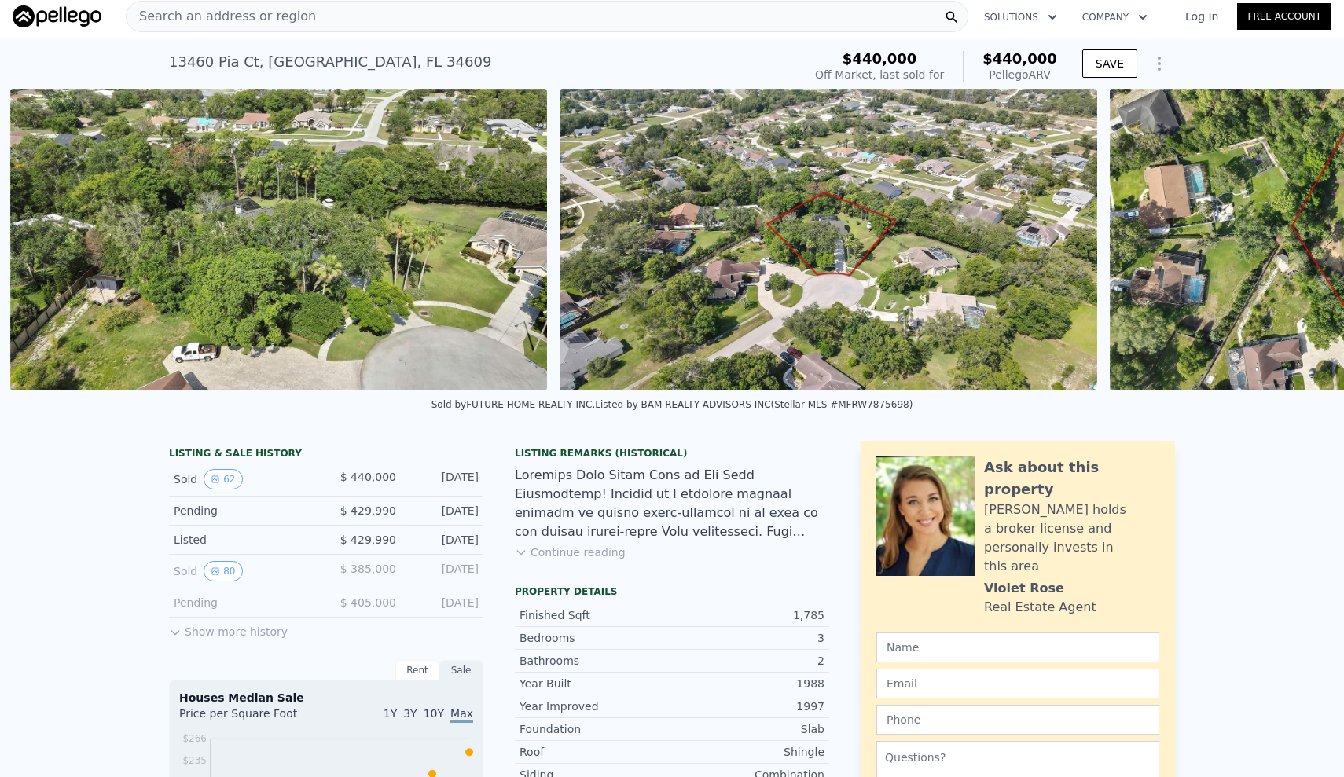
scroll to position [0, 28928]
click at [1306, 244] on icon at bounding box center [1303, 239] width 31 height 31
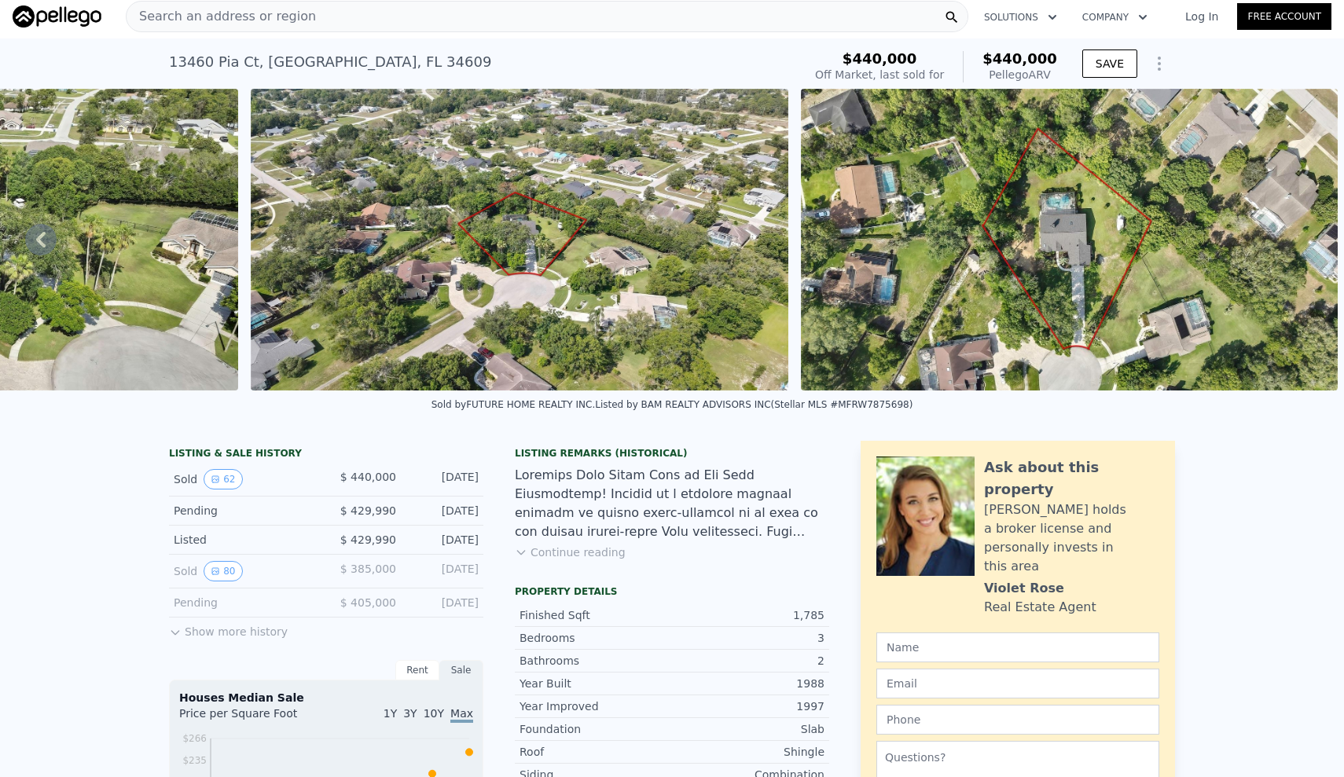
click at [1306, 244] on img at bounding box center [1069, 240] width 537 height 302
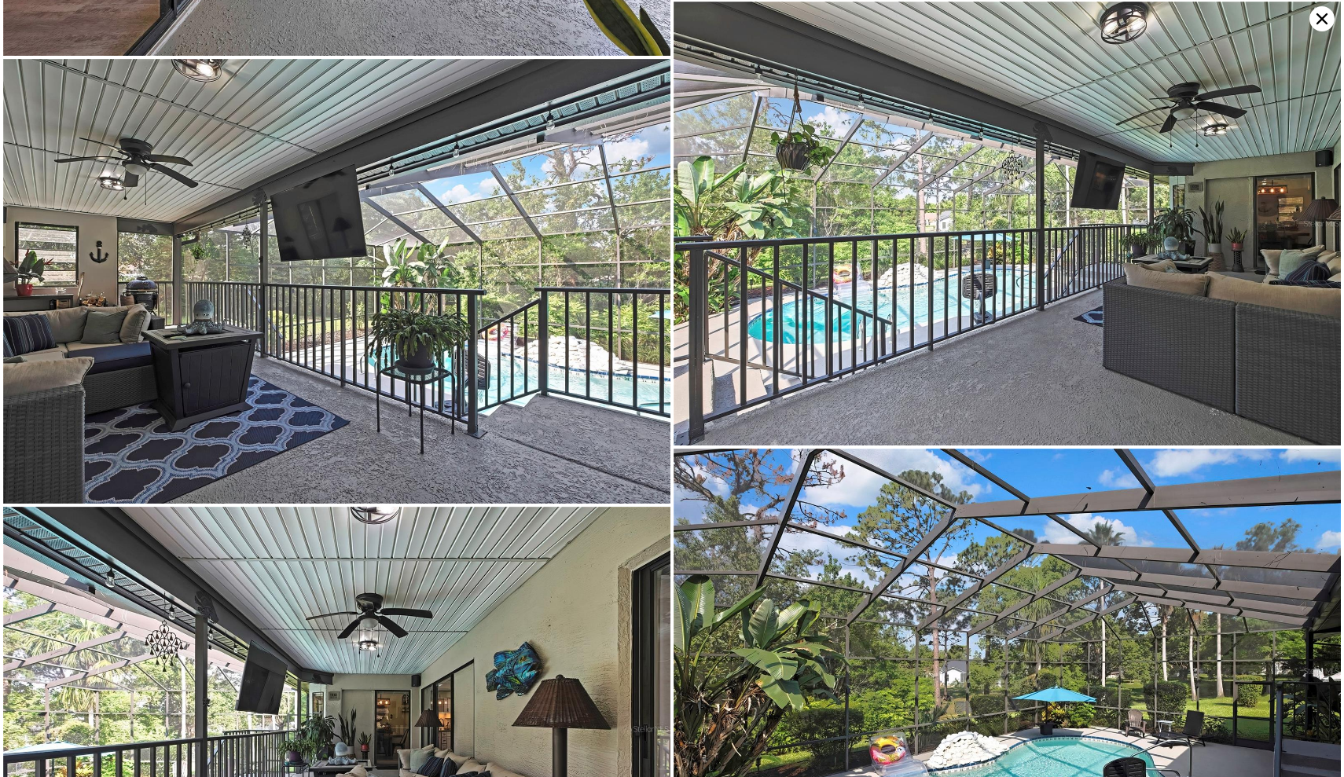
scroll to position [8421, 0]
